Goal: Navigation & Orientation: Find specific page/section

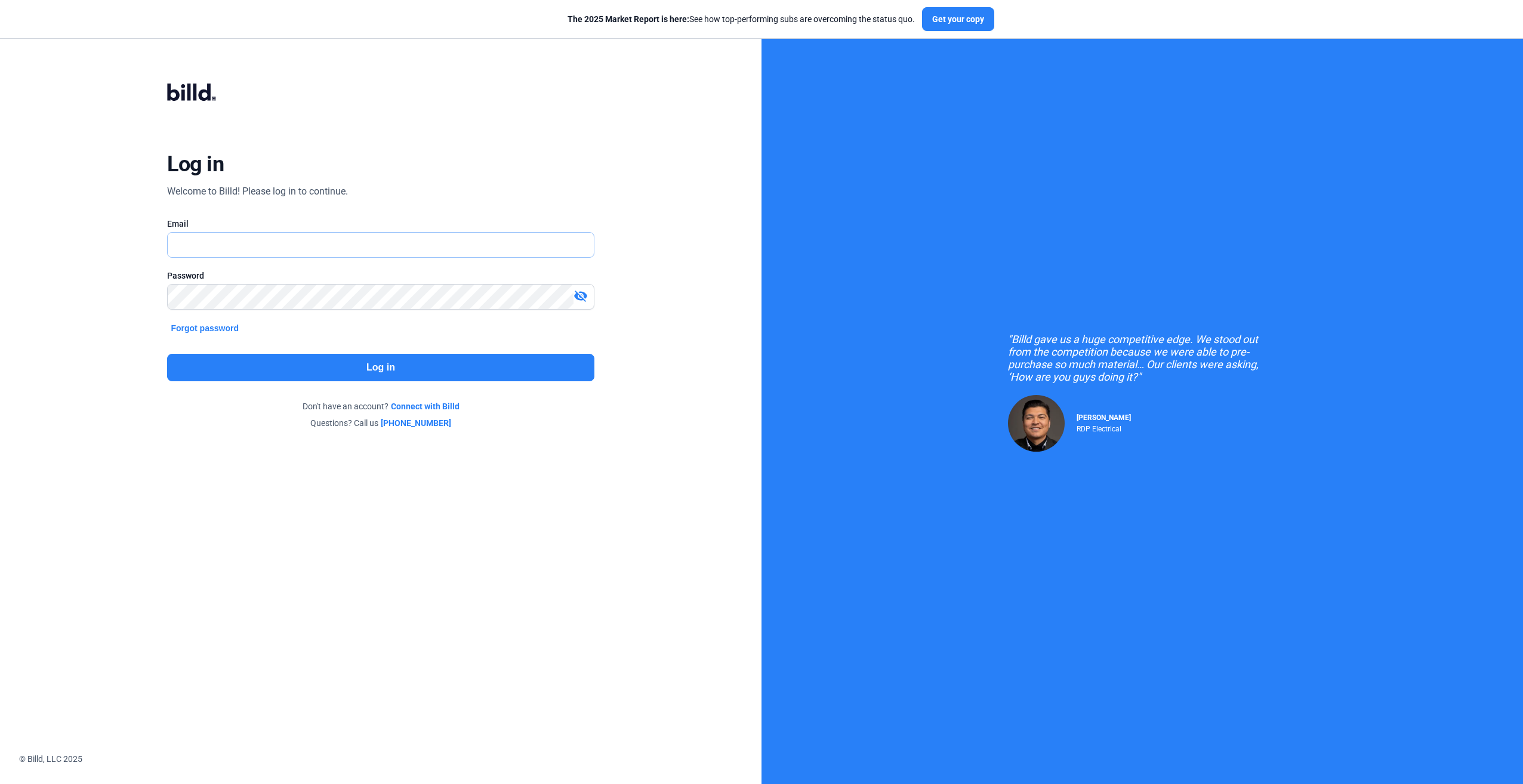
type input "[PERSON_NAME][EMAIL_ADDRESS][DOMAIN_NAME]"
click at [502, 365] on button "Log in" at bounding box center [380, 367] width 427 height 27
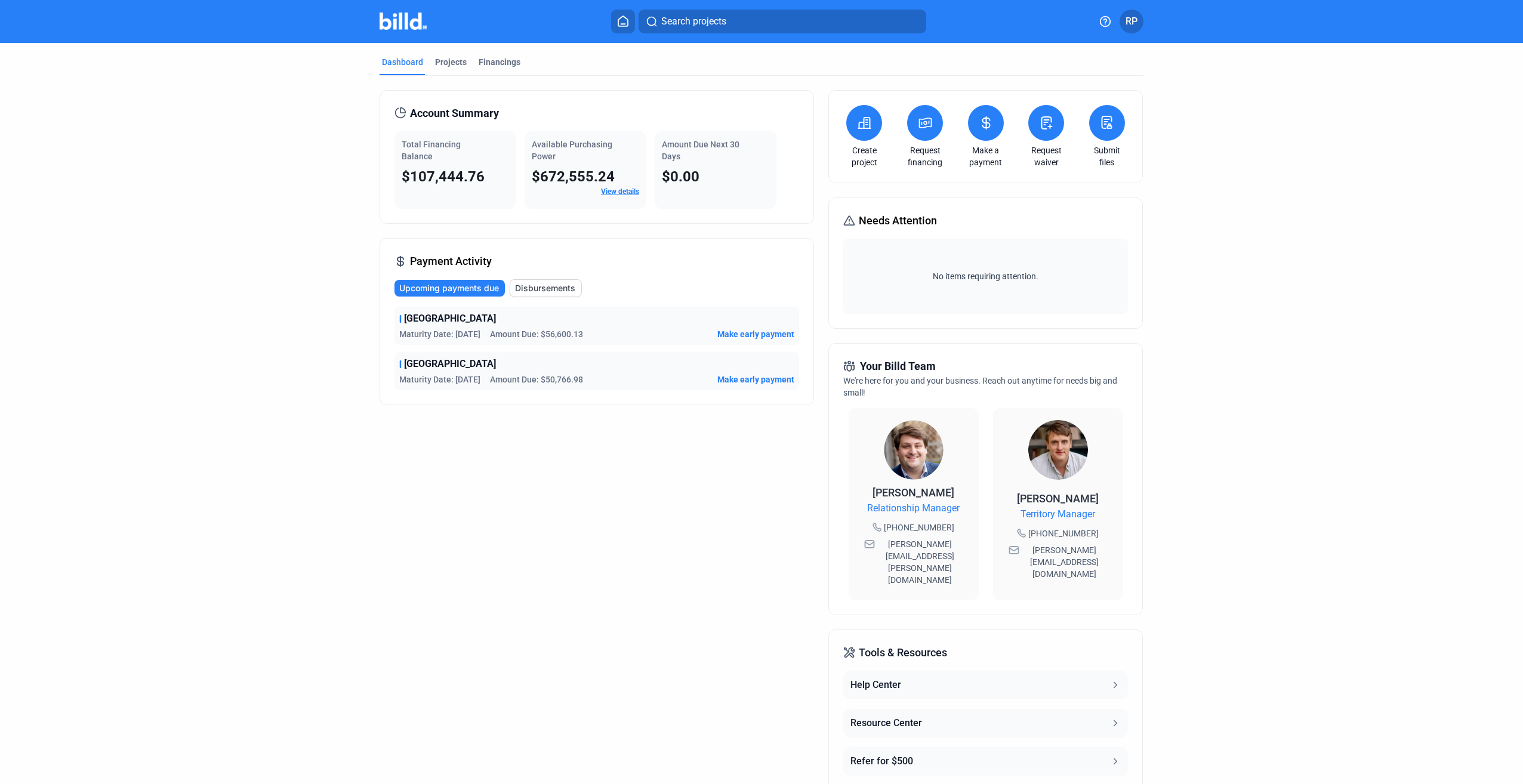
click at [1134, 18] on span "RP" at bounding box center [1131, 21] width 12 height 14
click at [615, 117] on div at bounding box center [761, 392] width 1523 height 784
